Goal: Task Accomplishment & Management: Manage account settings

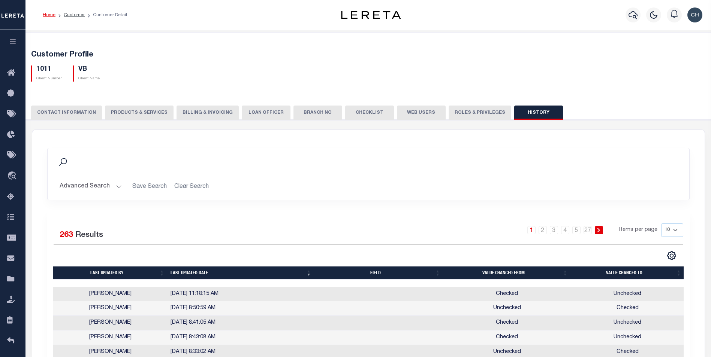
click at [107, 107] on button "PRODUCTS & SERVICES" at bounding box center [139, 113] width 69 height 14
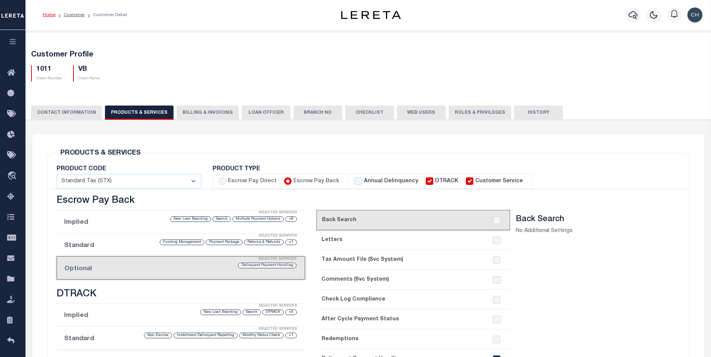
select select "STX"
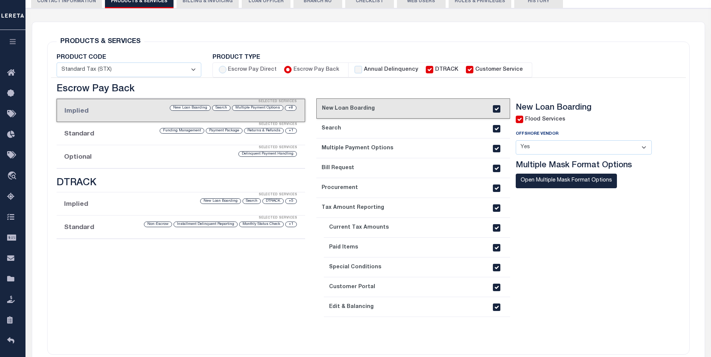
scroll to position [147, 0]
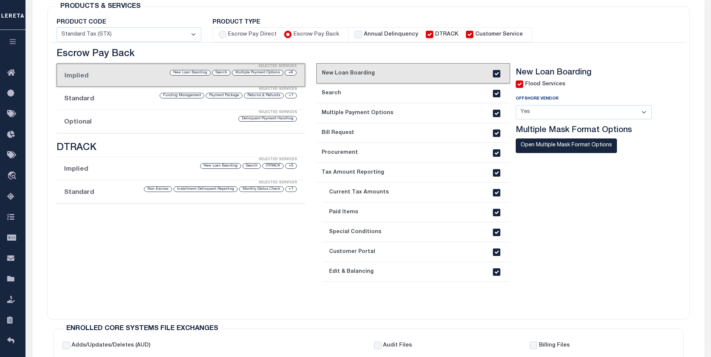
click at [132, 124] on li "Optional Selected Services Delinquent Payment Handling" at bounding box center [181, 121] width 248 height 23
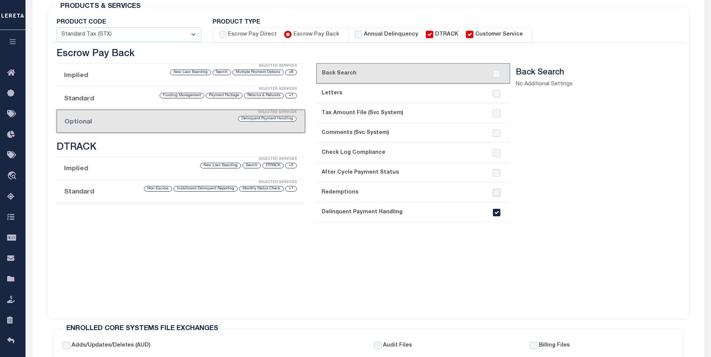
click at [496, 194] on input "checkbox" at bounding box center [496, 192] width 7 height 7
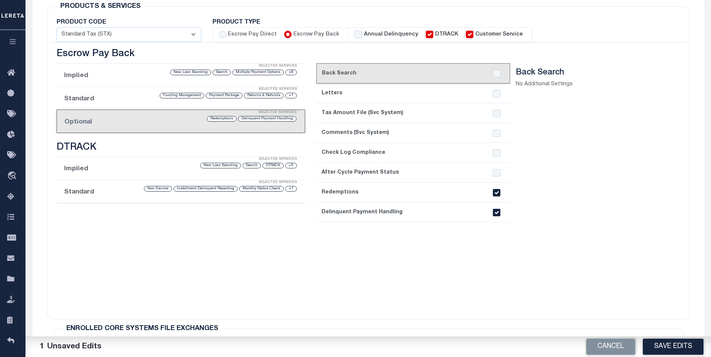
click at [495, 192] on input "checkbox" at bounding box center [496, 192] width 7 height 7
checkbox input "false"
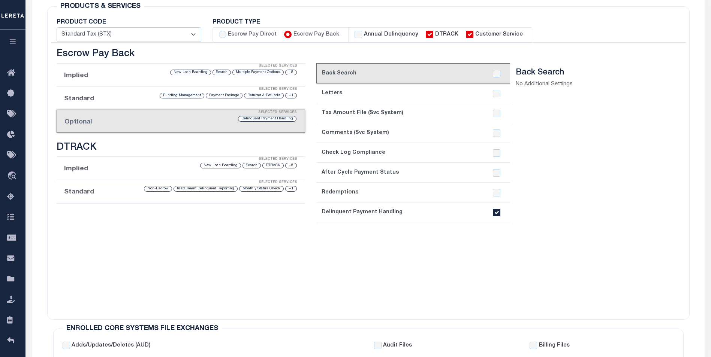
click at [496, 211] on input "checkbox" at bounding box center [496, 212] width 7 height 7
checkbox input "false"
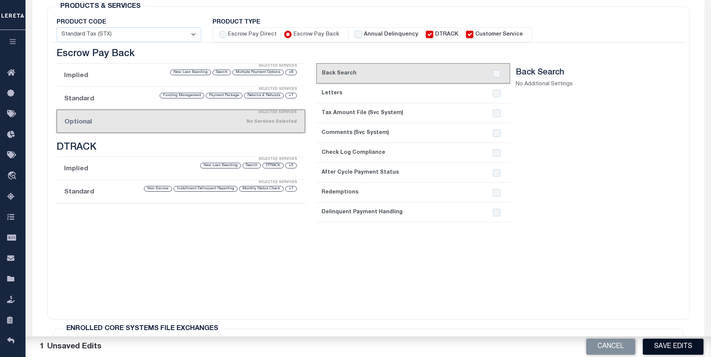
click at [670, 349] on button "Save Edits" at bounding box center [672, 347] width 61 height 16
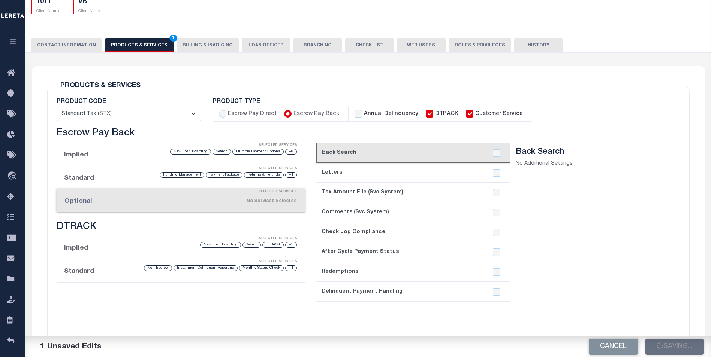
scroll to position [70, 0]
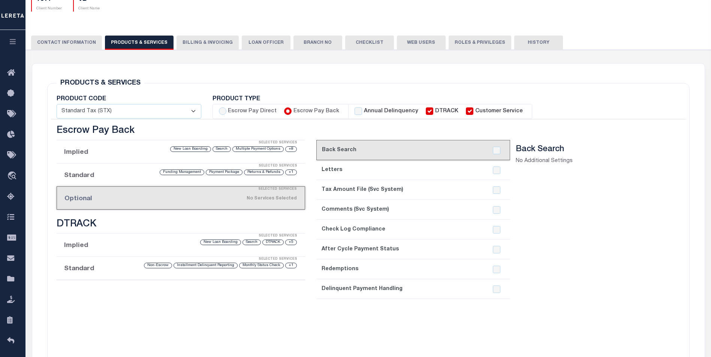
click at [534, 44] on button "History" at bounding box center [538, 43] width 49 height 14
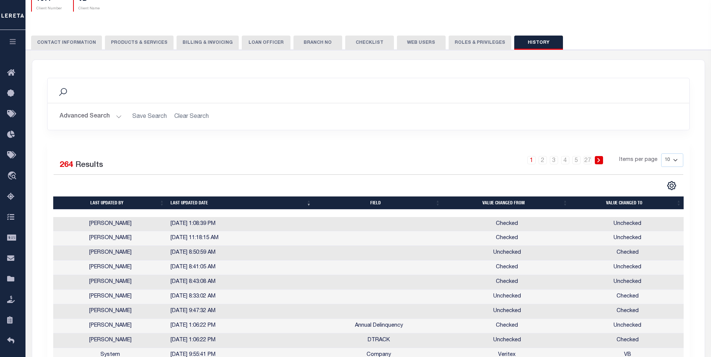
click at [349, 231] on td at bounding box center [378, 224] width 129 height 15
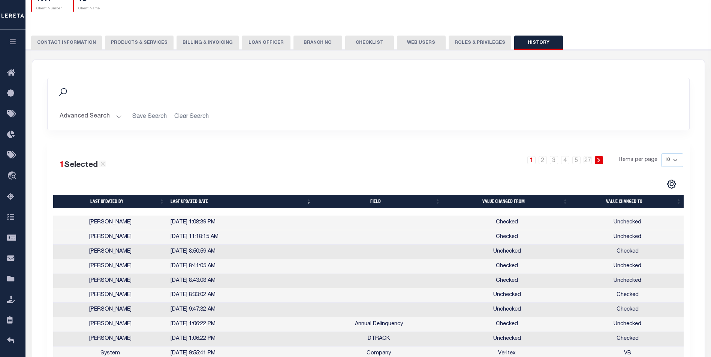
click at [349, 231] on td at bounding box center [378, 237] width 129 height 15
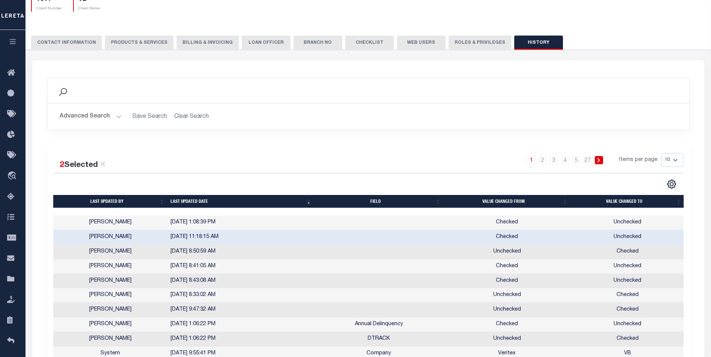
click at [349, 231] on td at bounding box center [378, 237] width 129 height 15
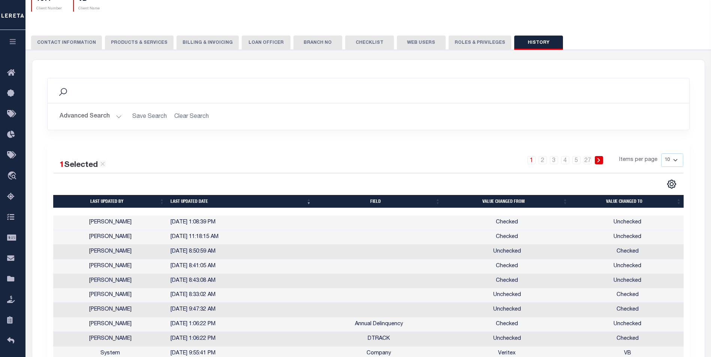
click at [349, 231] on td at bounding box center [378, 237] width 129 height 15
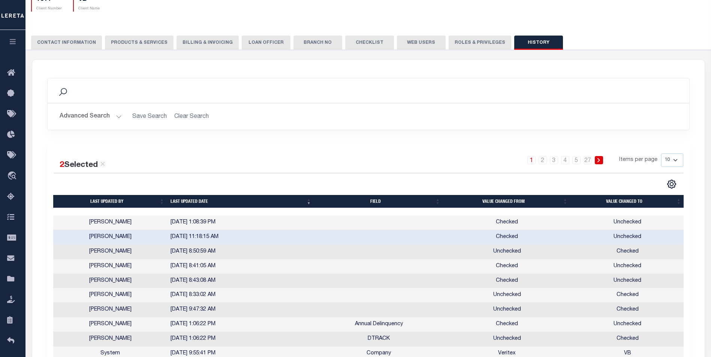
click at [349, 231] on td at bounding box center [378, 237] width 129 height 15
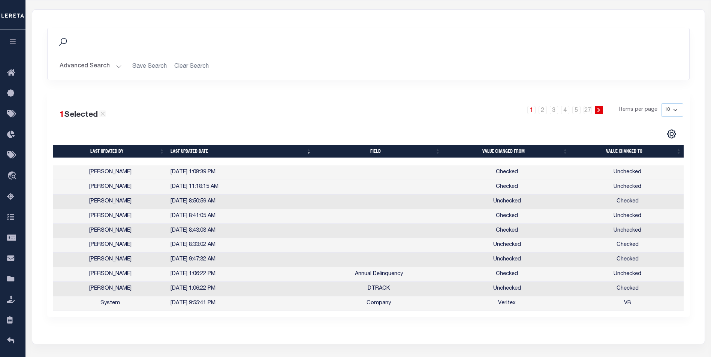
scroll to position [119, 0]
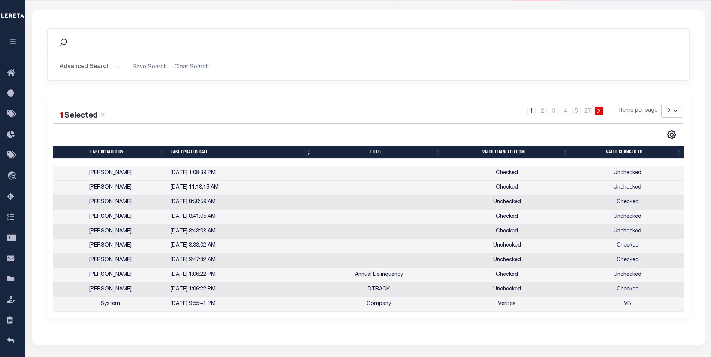
click at [174, 113] on div "1 Selected 264 Results" at bounding box center [128, 113] width 149 height 18
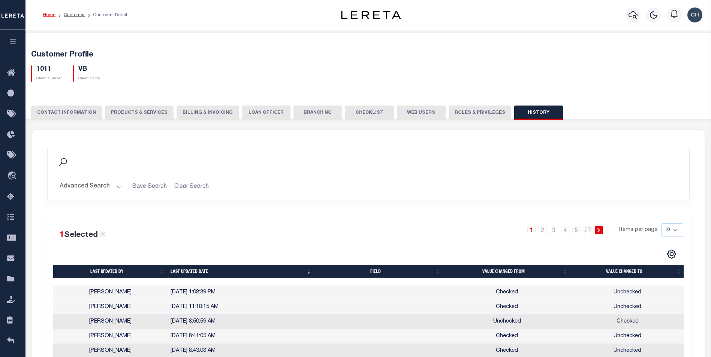
click at [519, 110] on button "History" at bounding box center [538, 113] width 49 height 14
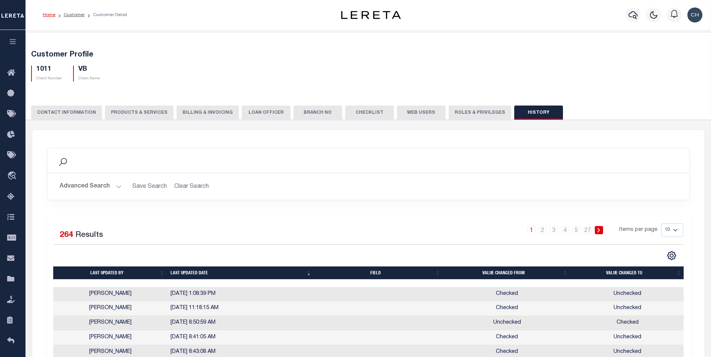
click at [569, 36] on div "Customer Profile 1011 Client Number VB Client Name" at bounding box center [368, 258] width 693 height 453
click at [133, 114] on button "PRODUCTS & SERVICES" at bounding box center [139, 113] width 69 height 14
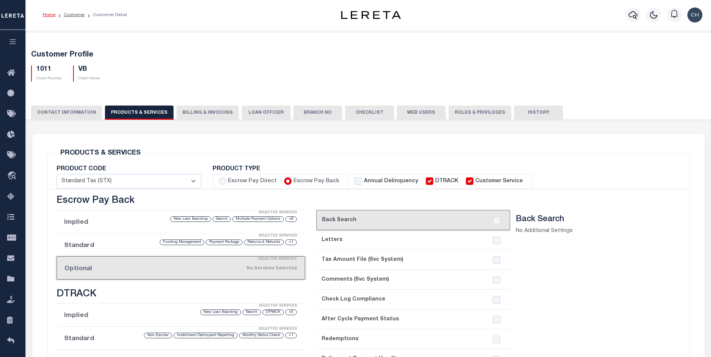
select select "STX"
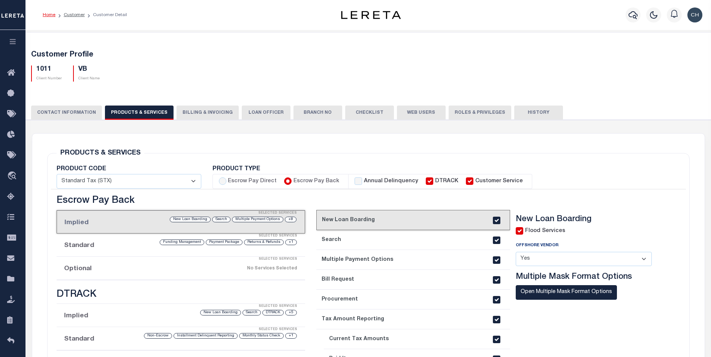
click at [207, 268] on div "No Services Selected" at bounding box center [209, 268] width 175 height 13
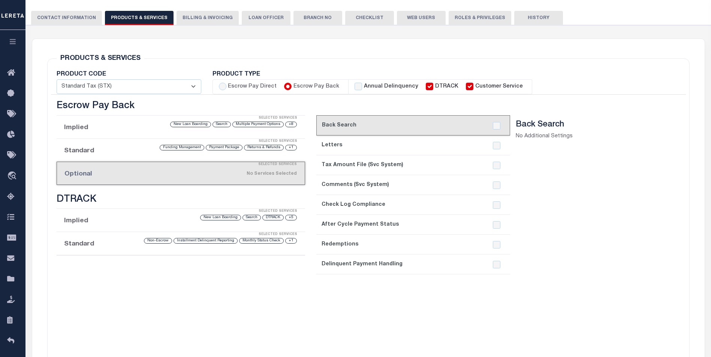
scroll to position [119, 0]
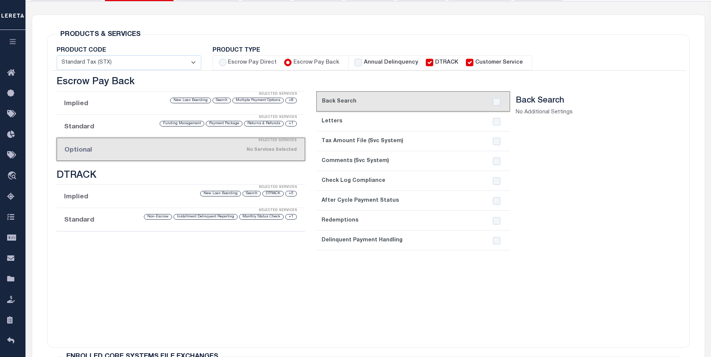
click at [454, 240] on link "8. Delinquent Payment Handling" at bounding box center [413, 241] width 194 height 20
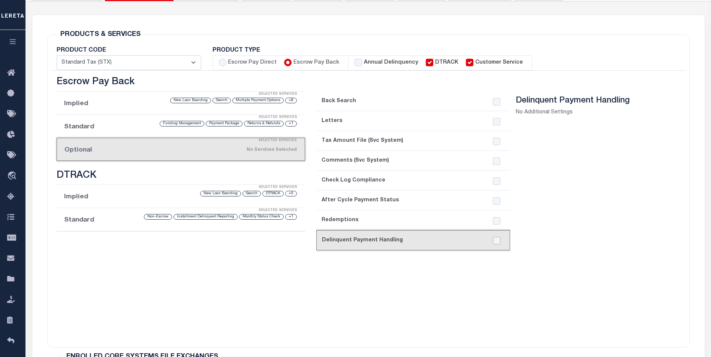
click at [497, 242] on input "checkbox" at bounding box center [496, 240] width 7 height 7
checkbox input "true"
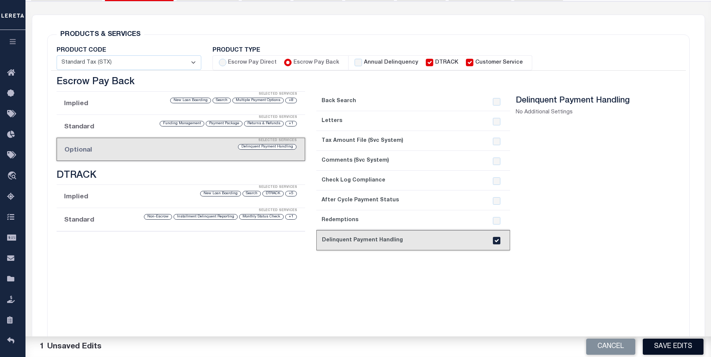
click at [660, 343] on button "Save Edits" at bounding box center [672, 347] width 61 height 16
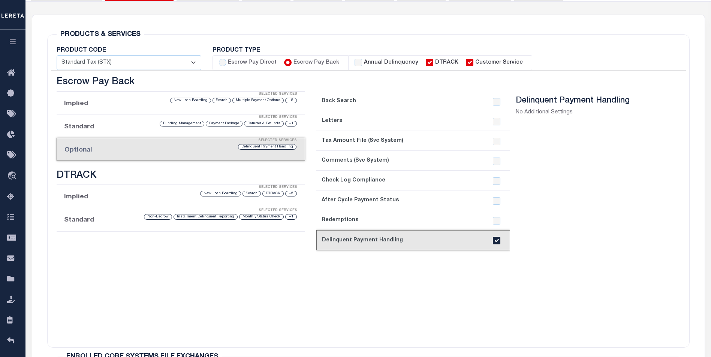
scroll to position [0, 0]
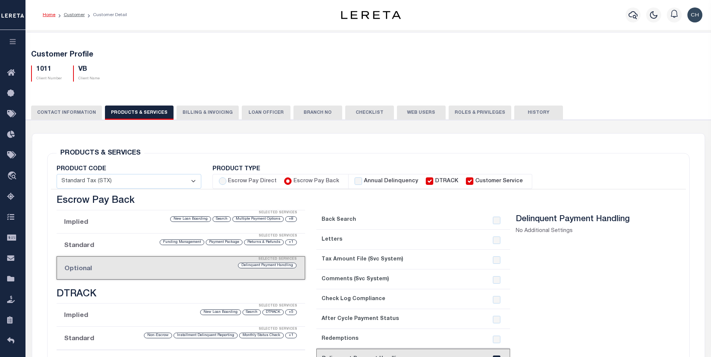
click at [525, 116] on button "History" at bounding box center [538, 113] width 49 height 14
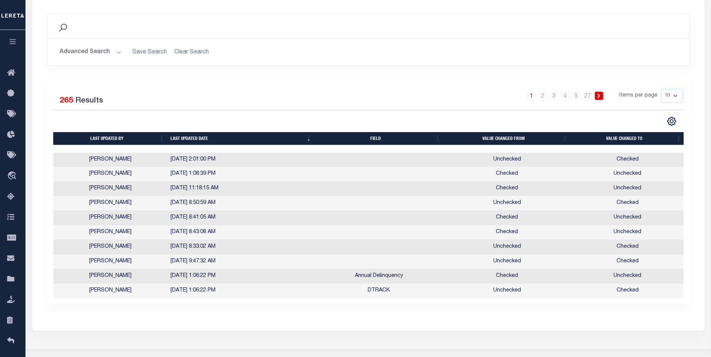
scroll to position [135, 0]
click at [315, 155] on td at bounding box center [378, 159] width 129 height 15
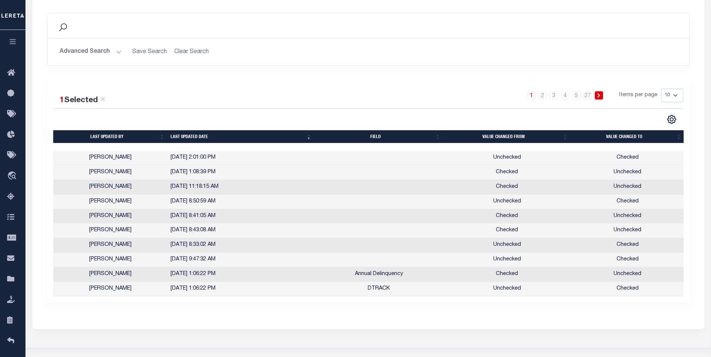
click at [315, 155] on td at bounding box center [378, 158] width 129 height 15
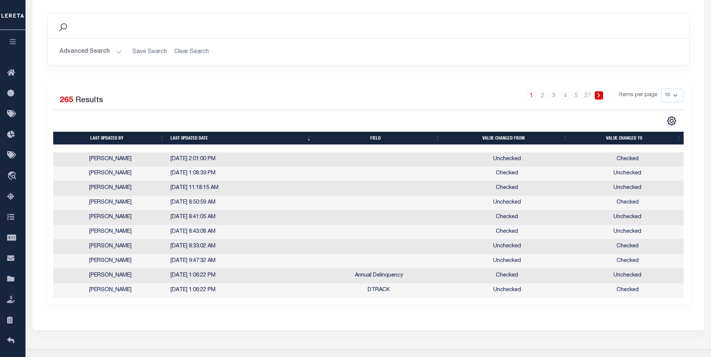
click at [315, 155] on td at bounding box center [378, 159] width 129 height 15
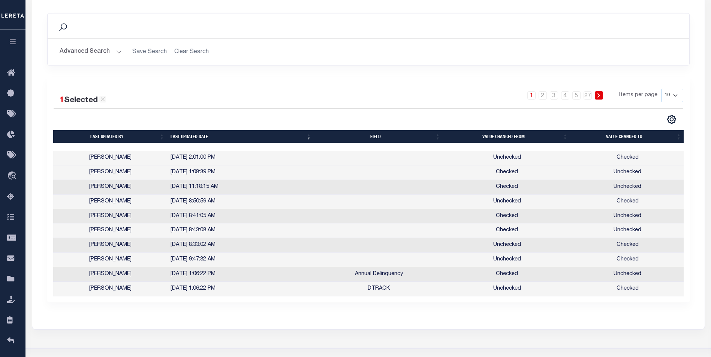
click at [315, 155] on td at bounding box center [378, 158] width 129 height 15
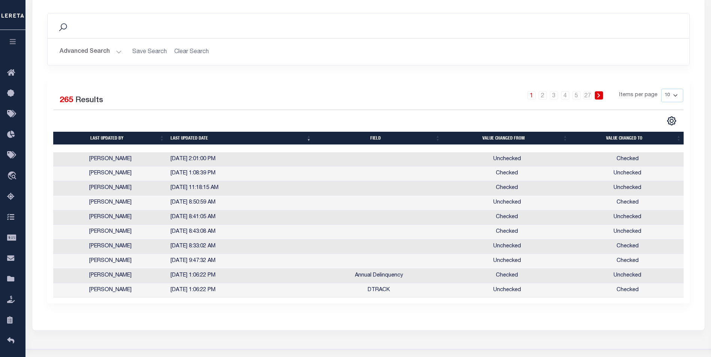
scroll to position [0, 0]
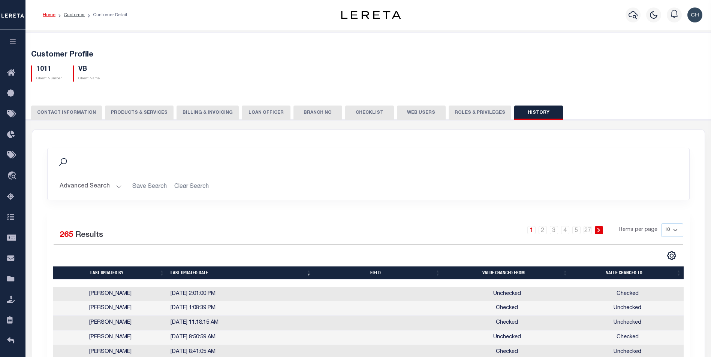
click at [138, 115] on button "PRODUCTS & SERVICES" at bounding box center [139, 113] width 69 height 14
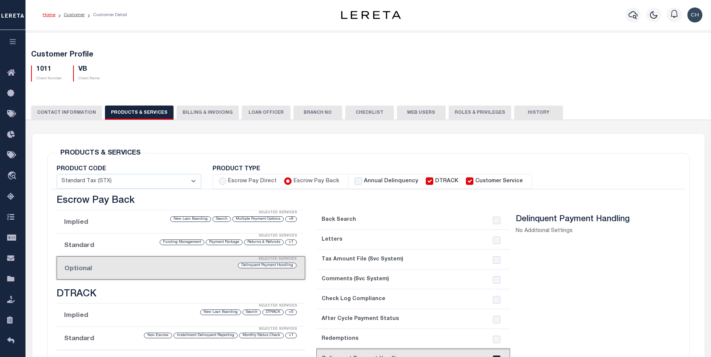
select select "STX"
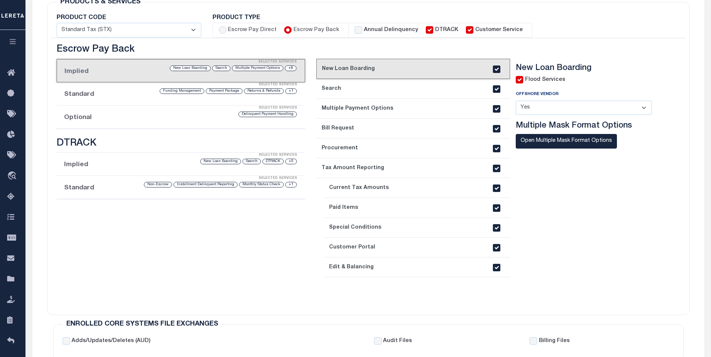
scroll to position [154, 0]
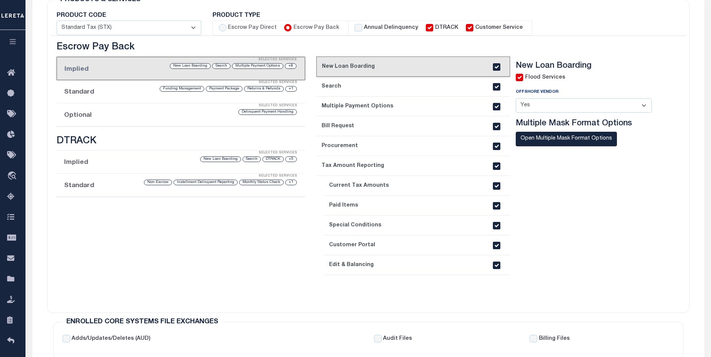
click at [160, 119] on li "Optional Selected Services Delinquent Payment Handling" at bounding box center [181, 114] width 248 height 23
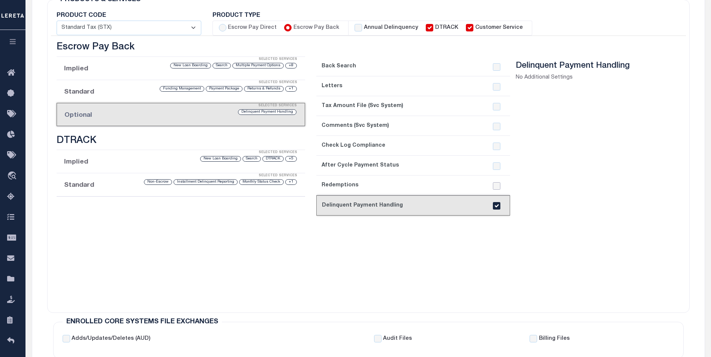
click at [497, 184] on input "checkbox" at bounding box center [496, 185] width 7 height 7
checkbox input "true"
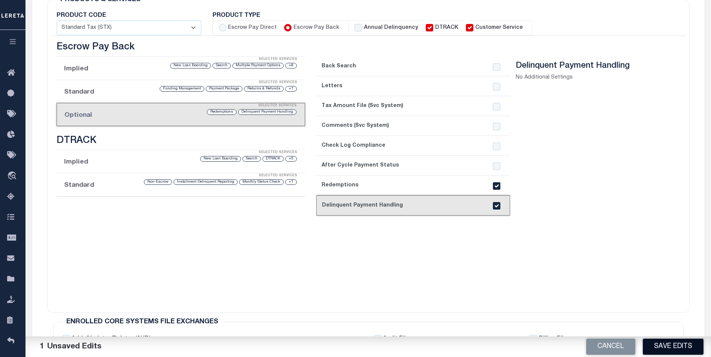
click at [664, 343] on button "Save Edits" at bounding box center [672, 347] width 61 height 16
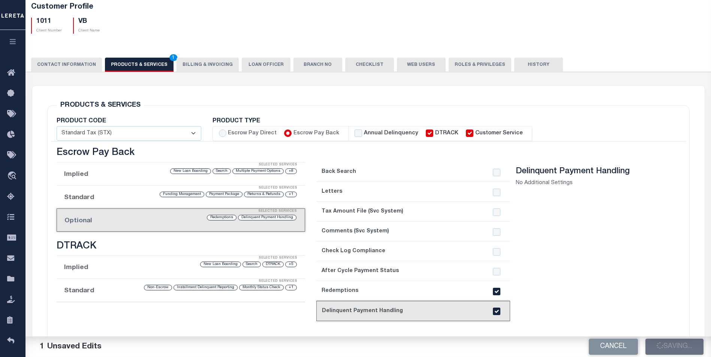
scroll to position [49, 0]
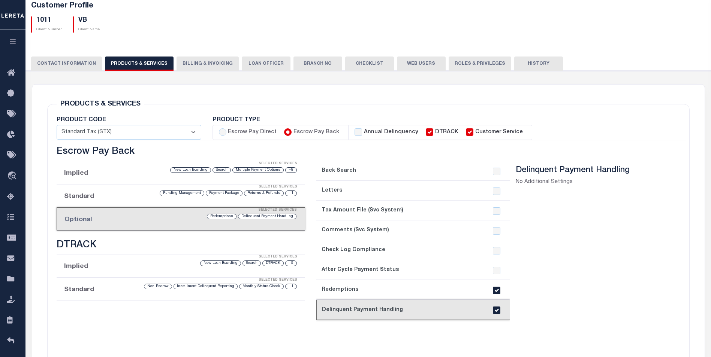
click at [524, 63] on button "History" at bounding box center [538, 64] width 49 height 14
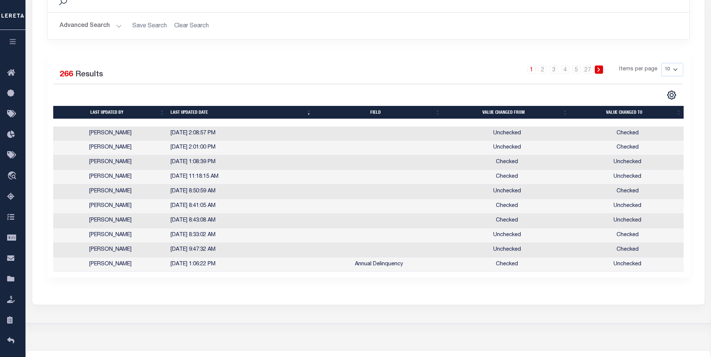
scroll to position [160, 0]
click at [358, 131] on td at bounding box center [378, 134] width 129 height 15
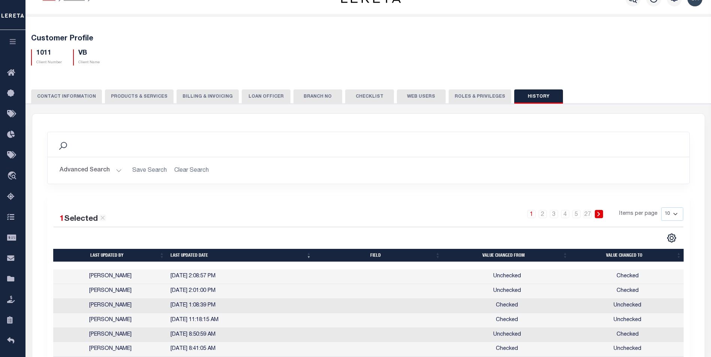
scroll to position [0, 0]
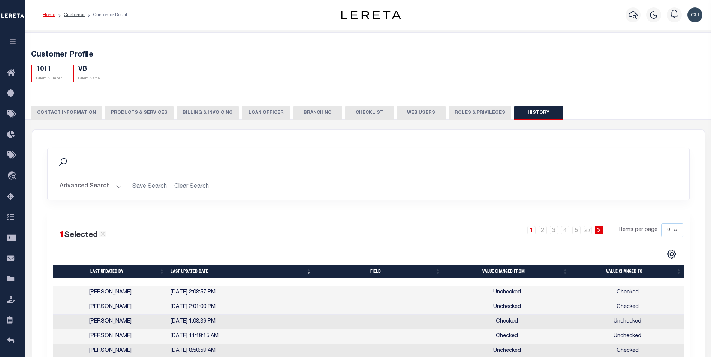
click at [130, 111] on button "PRODUCTS & SERVICES" at bounding box center [139, 113] width 69 height 14
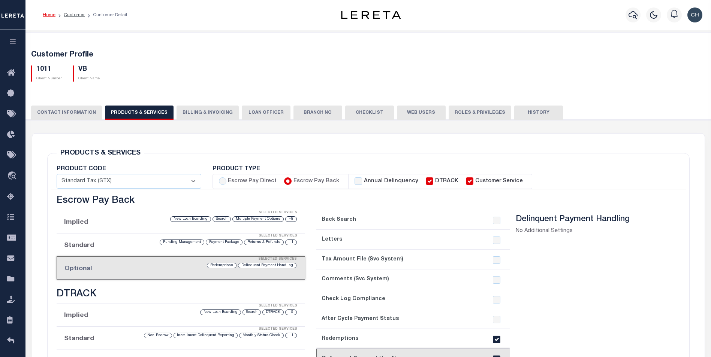
select select "STX"
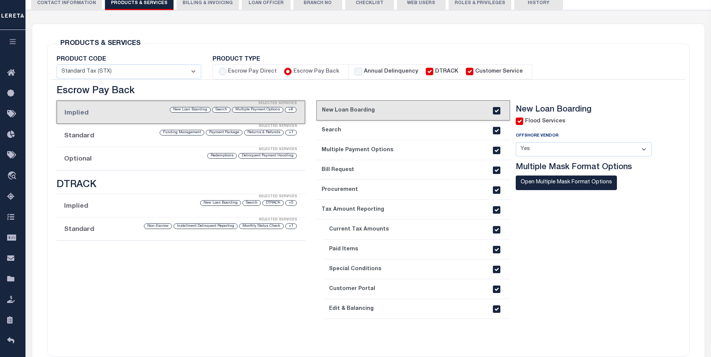
scroll to position [121, 0]
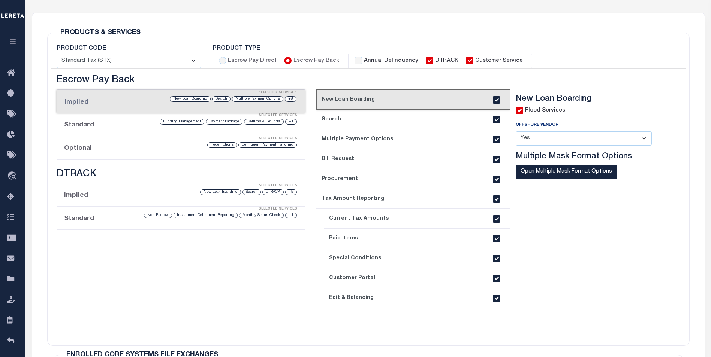
click at [205, 151] on li "Optional Selected Services Delinquent Payment Handling Redemptions" at bounding box center [181, 147] width 248 height 23
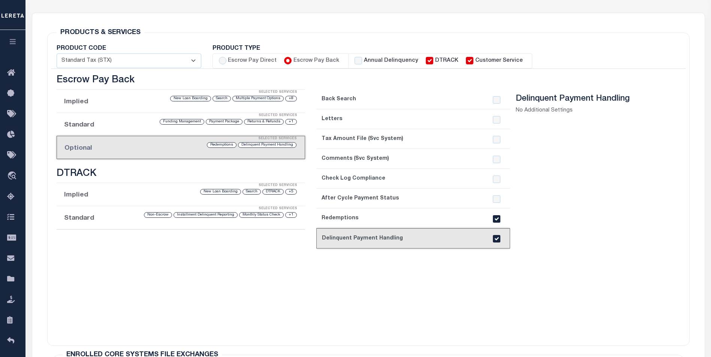
click at [499, 236] on input "checkbox" at bounding box center [496, 238] width 7 height 7
checkbox input "false"
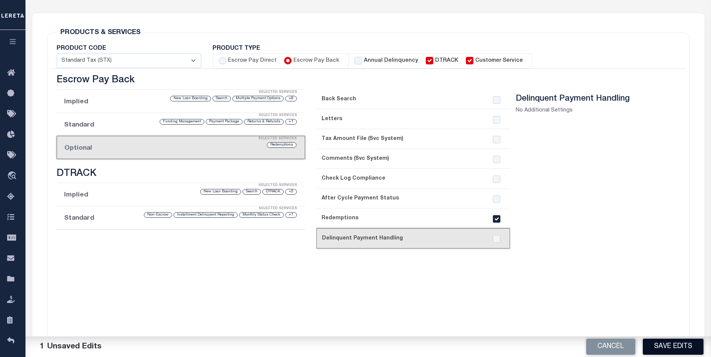
click at [657, 347] on button "Save Edits" at bounding box center [672, 347] width 61 height 16
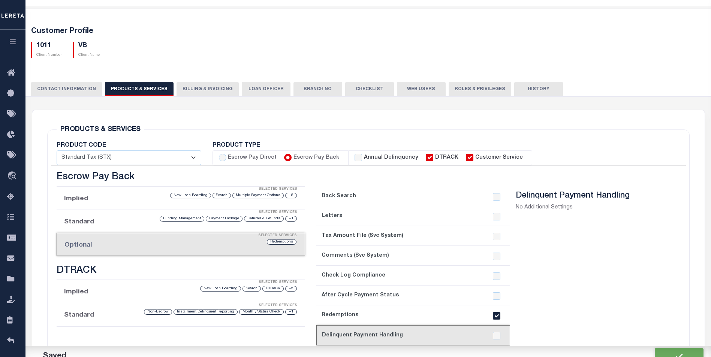
scroll to position [0, 0]
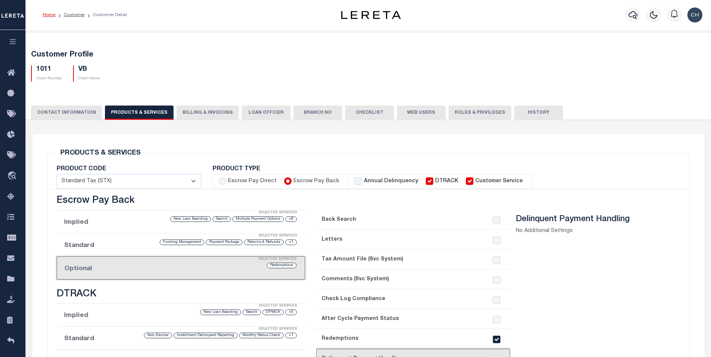
click at [523, 115] on button "History" at bounding box center [538, 113] width 49 height 14
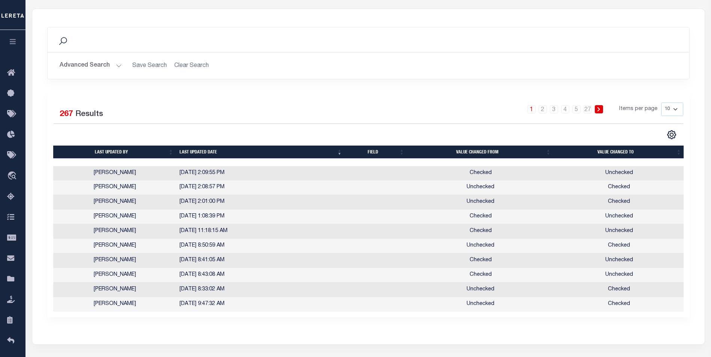
scroll to position [145, 0]
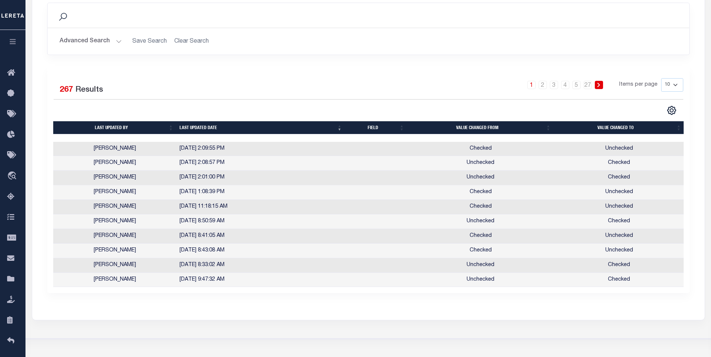
click at [334, 154] on td "[DATE] 2:09:55 PM" at bounding box center [260, 149] width 169 height 15
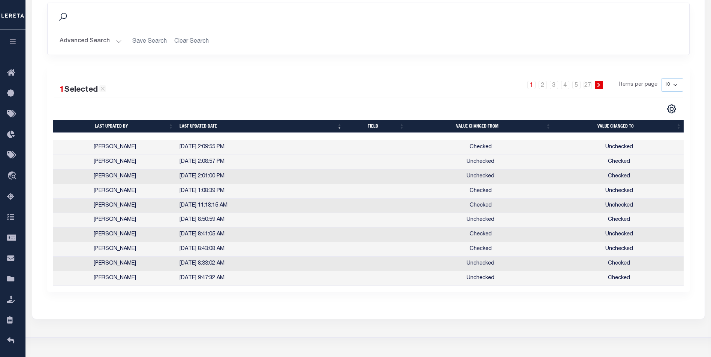
scroll to position [0, 0]
